Goal: Task Accomplishment & Management: Manage account settings

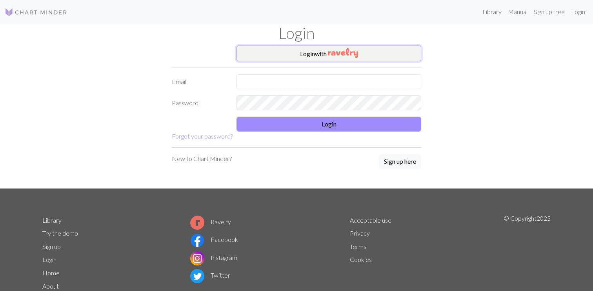
click at [323, 54] on button "Login with" at bounding box center [328, 53] width 185 height 16
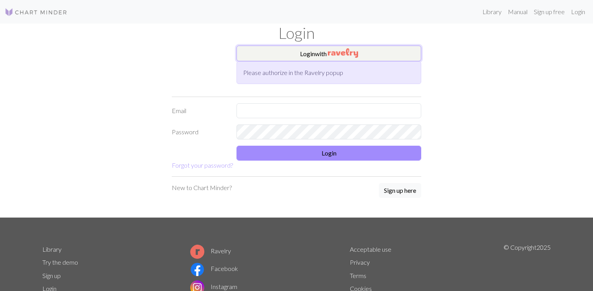
click at [338, 52] on img "button" at bounding box center [343, 52] width 30 height 9
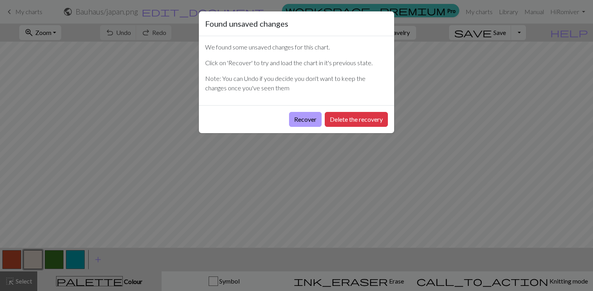
click at [307, 119] on button "Recover" at bounding box center [305, 119] width 33 height 15
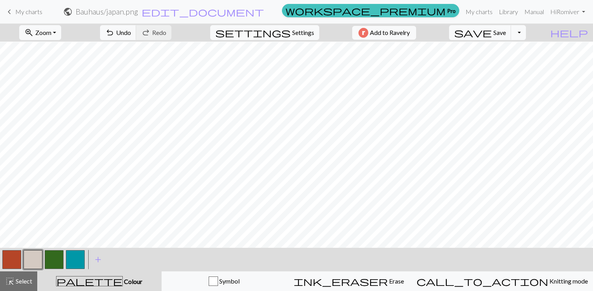
scroll to position [8, 0]
click at [526, 35] on button "Toggle Dropdown" at bounding box center [518, 32] width 15 height 15
click at [514, 62] on button "save_alt Download" at bounding box center [460, 62] width 129 height 13
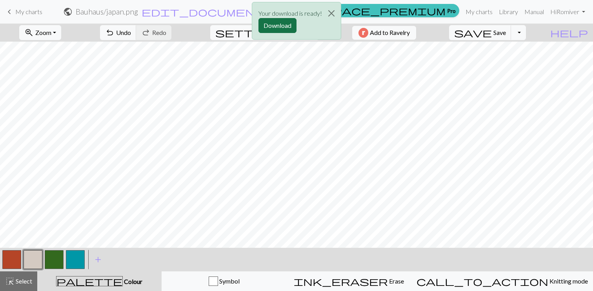
click at [292, 25] on button "Download" at bounding box center [277, 25] width 38 height 15
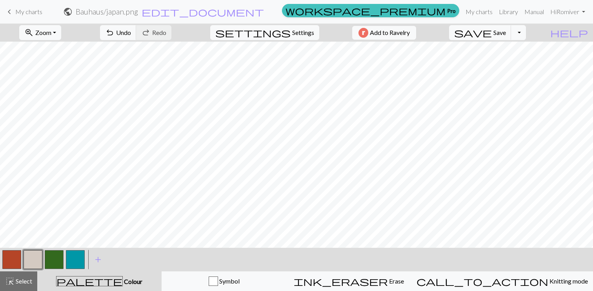
click at [13, 10] on span "keyboard_arrow_left" at bounding box center [9, 11] width 9 height 11
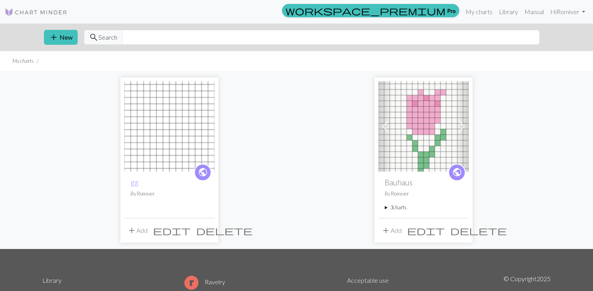
click at [161, 144] on img at bounding box center [169, 126] width 90 height 90
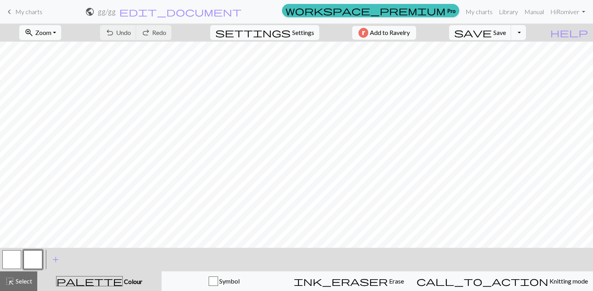
click at [14, 11] on link "keyboard_arrow_left My charts" at bounding box center [24, 11] width 38 height 13
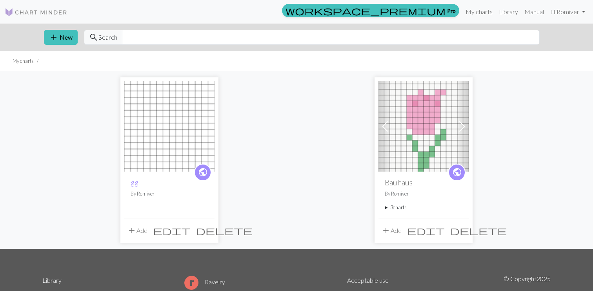
click at [396, 207] on summary "3 charts" at bounding box center [424, 206] width 78 height 7
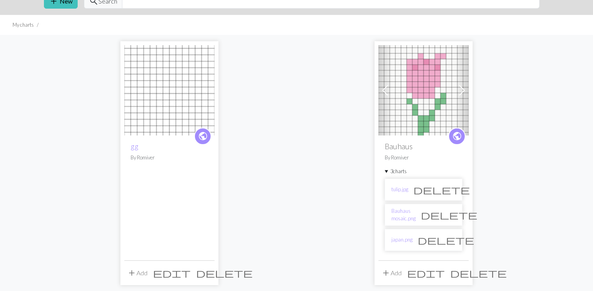
scroll to position [36, 0]
click at [449, 240] on span "delete" at bounding box center [446, 239] width 56 height 11
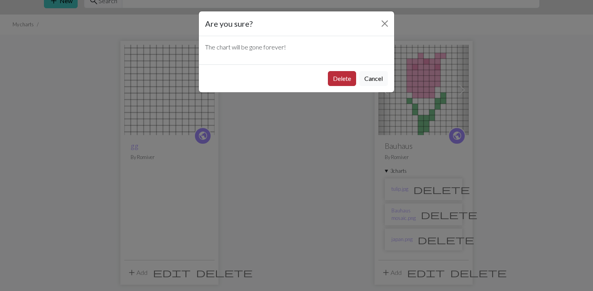
click at [339, 78] on button "Delete" at bounding box center [342, 78] width 28 height 15
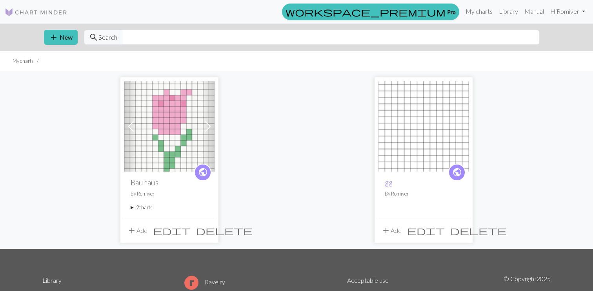
scroll to position [36, 0]
